Goal: Task Accomplishment & Management: Manage account settings

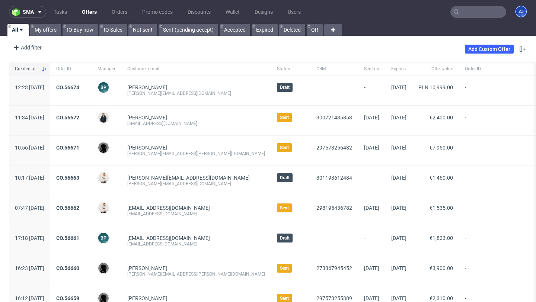
click at [515, 13] on figcaption "ZJ" at bounding box center [520, 11] width 10 height 10
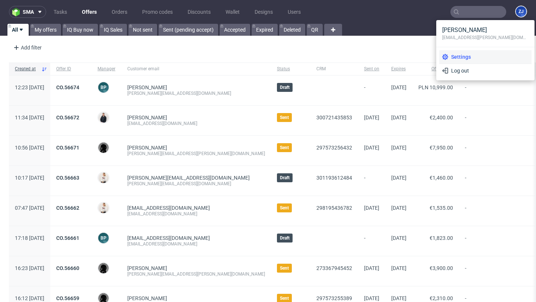
click at [467, 53] on span "Settings" at bounding box center [488, 56] width 80 height 7
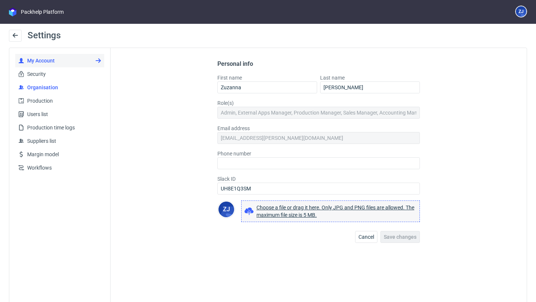
click at [44, 89] on span "Organisation" at bounding box center [62, 87] width 77 height 7
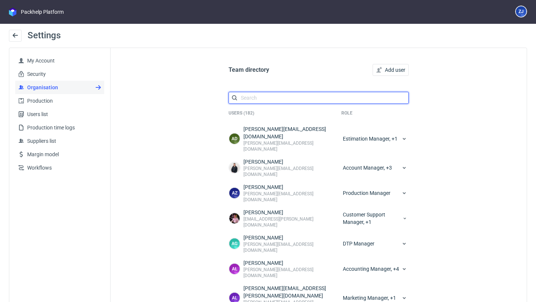
click at [333, 96] on input "text" at bounding box center [318, 98] width 180 height 12
click at [396, 61] on div "Team directory Add user" at bounding box center [318, 70] width 186 height 20
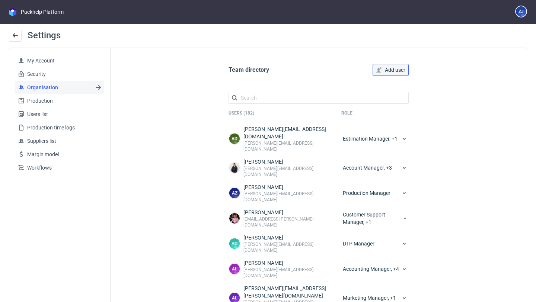
click at [396, 70] on span "Add user" at bounding box center [395, 69] width 20 height 5
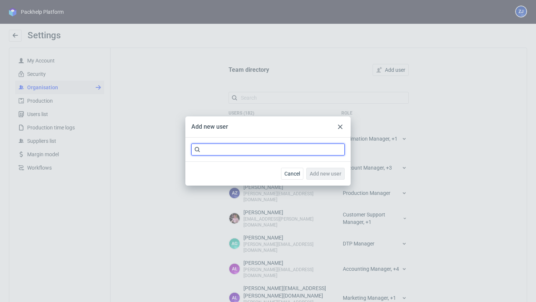
click at [276, 152] on input "text" at bounding box center [267, 150] width 153 height 12
type input "i"
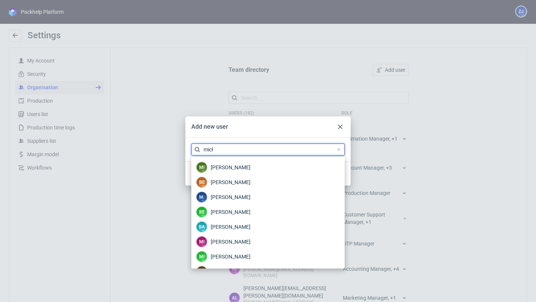
type input "micł"
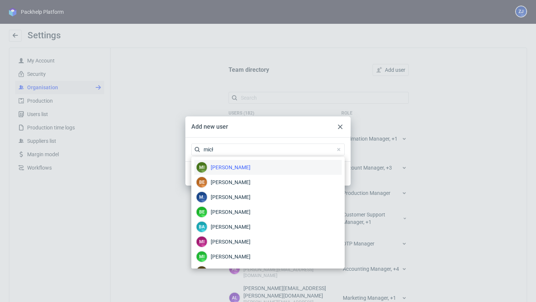
click at [270, 172] on div "mi [PERSON_NAME]" at bounding box center [267, 167] width 147 height 15
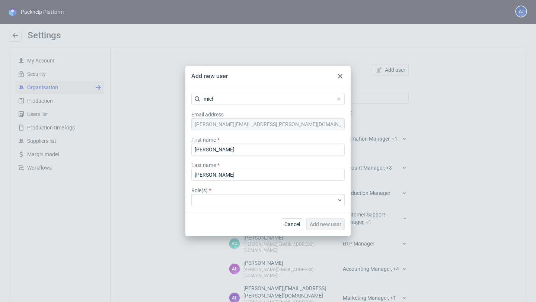
click at [269, 197] on input at bounding box center [264, 200] width 142 height 7
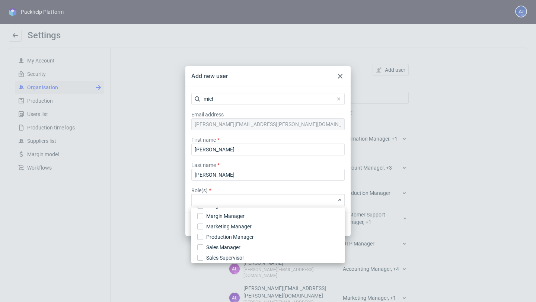
scroll to position [115, 0]
click at [255, 235] on label "Production Manager" at bounding box center [267, 236] width 147 height 10
click at [203, 235] on input "Production Manager" at bounding box center [200, 236] width 6 height 6
click at [291, 190] on label "Role(s) *" at bounding box center [267, 189] width 153 height 7
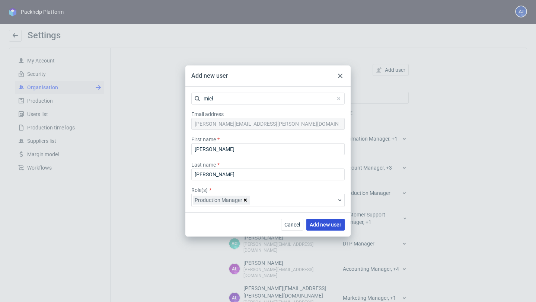
click at [321, 223] on span "Add new user" at bounding box center [325, 224] width 32 height 5
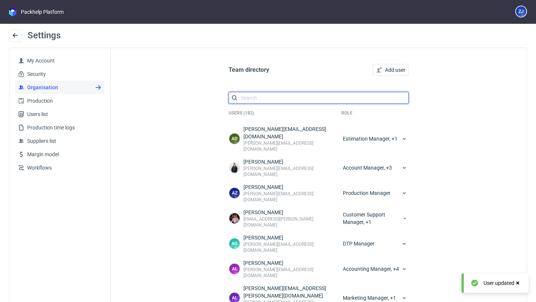
click at [286, 97] on input "text" at bounding box center [318, 98] width 180 height 12
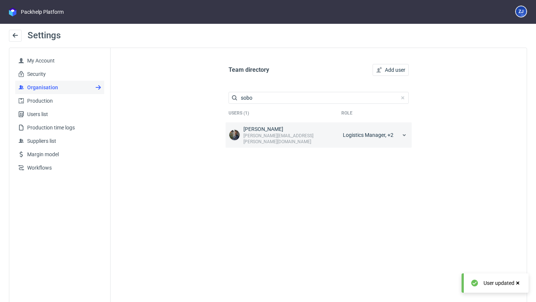
click at [344, 128] on div "Logistics Manager, +2" at bounding box center [375, 134] width 68 height 19
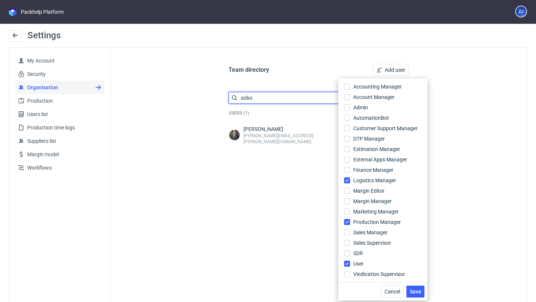
click at [309, 100] on input "sobo" at bounding box center [318, 98] width 180 height 12
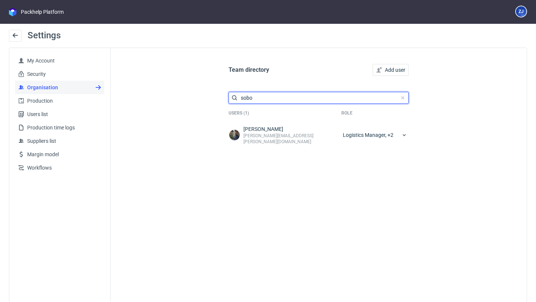
click at [309, 100] on input "sobo" at bounding box center [318, 98] width 180 height 12
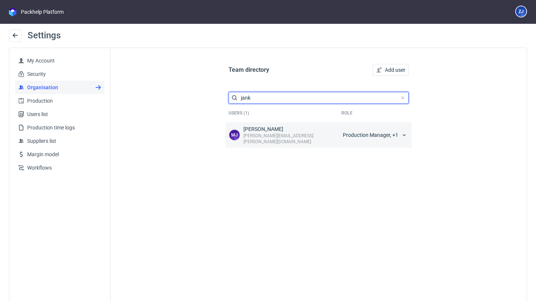
type input "jank"
click at [365, 130] on div "Production Manager, +1" at bounding box center [375, 134] width 68 height 19
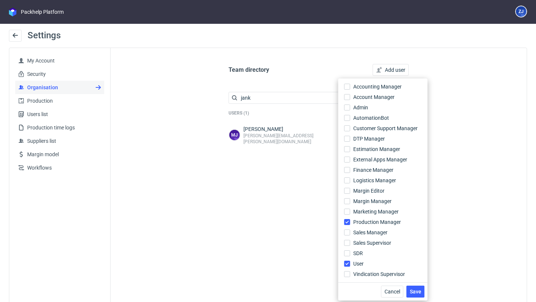
click at [496, 142] on div "Team directory Add user jank Users (1) Role [PERSON_NAME] Jankowski [EMAIL_ADDR…" at bounding box center [318, 183] width 416 height 271
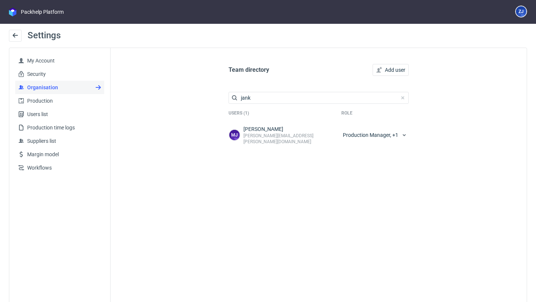
click at [267, 104] on div "Team directory Add user jank Users (1) Role [PERSON_NAME] Jankowski [EMAIL_ADDR…" at bounding box center [318, 104] width 186 height 88
click at [266, 101] on input "jank" at bounding box center [318, 98] width 180 height 12
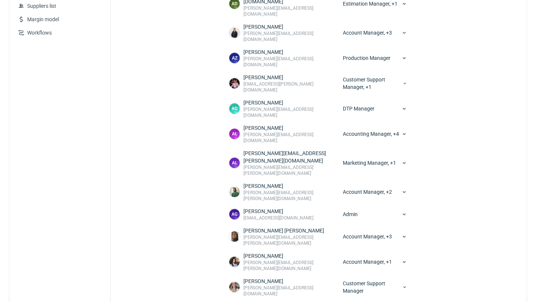
scroll to position [168, 0]
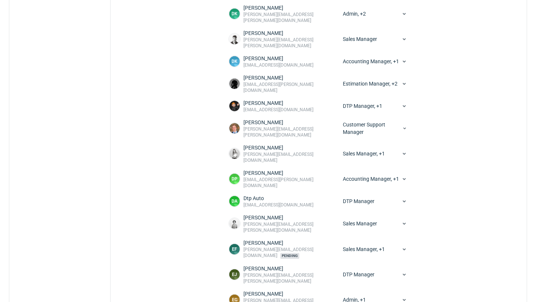
scroll to position [623, 0]
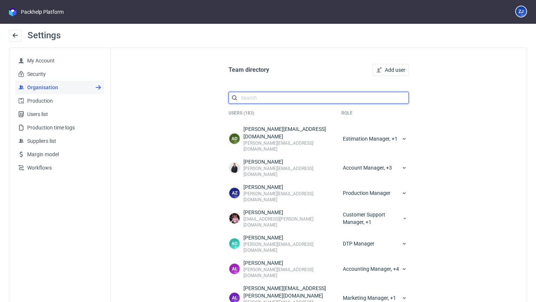
click at [305, 96] on input "text" at bounding box center [318, 98] width 180 height 12
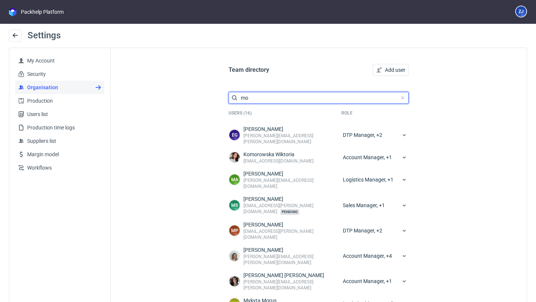
type input "m"
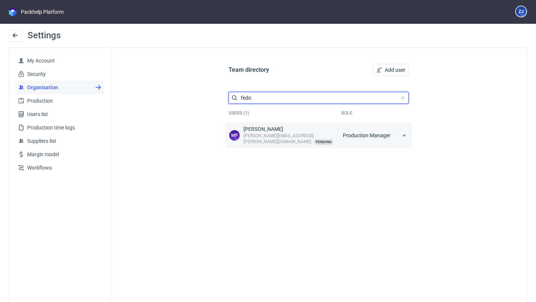
type input "fedo"
click at [354, 130] on div "Production Manager" at bounding box center [375, 135] width 68 height 20
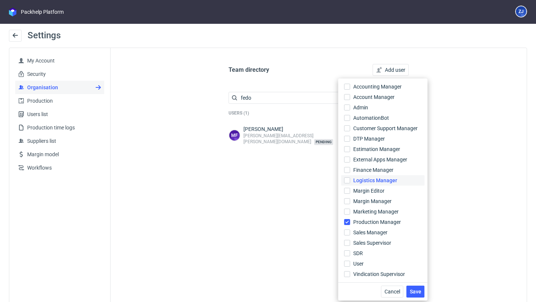
click at [385, 179] on span "Logistics Manager" at bounding box center [375, 180] width 44 height 7
click at [350, 179] on input "Logistics Manager" at bounding box center [347, 180] width 6 height 6
click at [416, 292] on span "Save" at bounding box center [415, 291] width 12 height 5
